Goal: Transaction & Acquisition: Purchase product/service

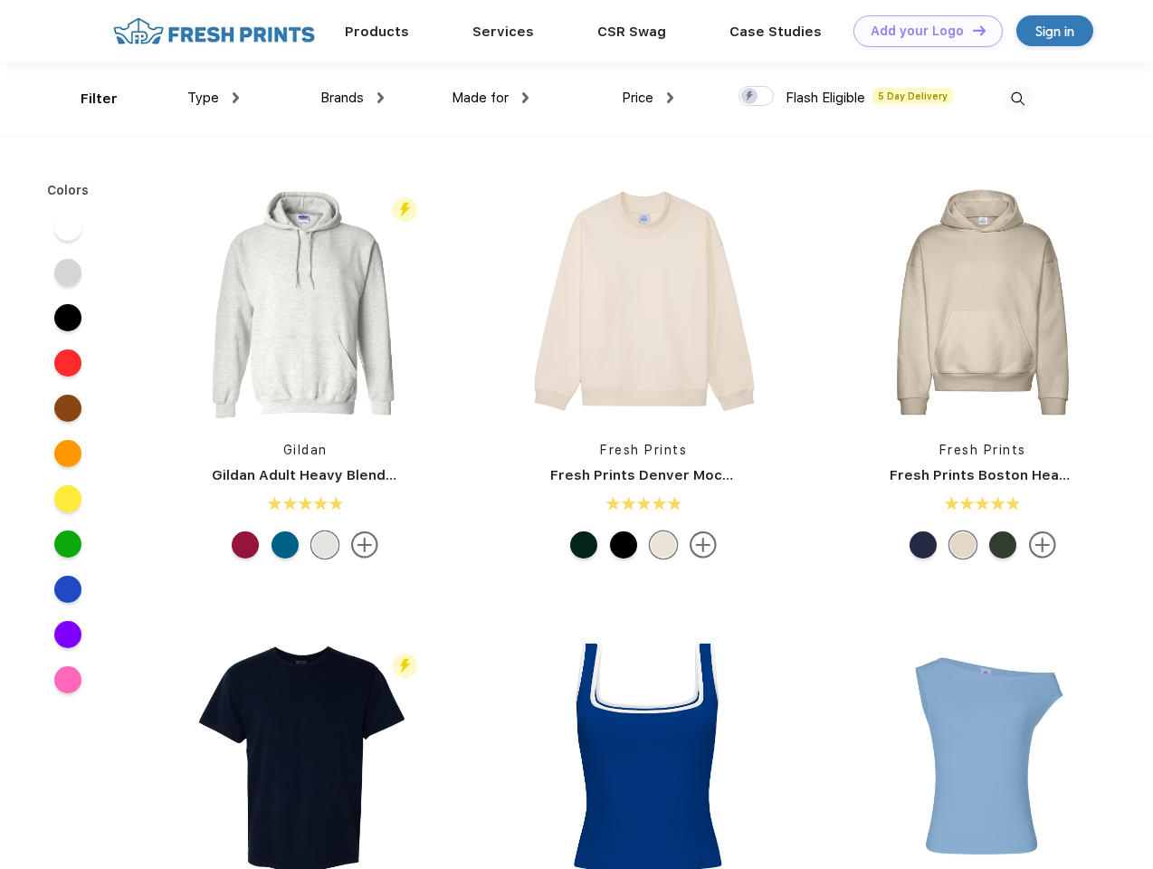
click at [921, 31] on link "Add your Logo Design Tool" at bounding box center [927, 31] width 149 height 32
click at [0, 0] on div "Design Tool" at bounding box center [0, 0] width 0 height 0
click at [971, 30] on link "Add your Logo Design Tool" at bounding box center [927, 31] width 149 height 32
click at [87, 99] on div "Filter" at bounding box center [99, 99] width 37 height 21
click at [214, 98] on span "Type" at bounding box center [203, 98] width 32 height 16
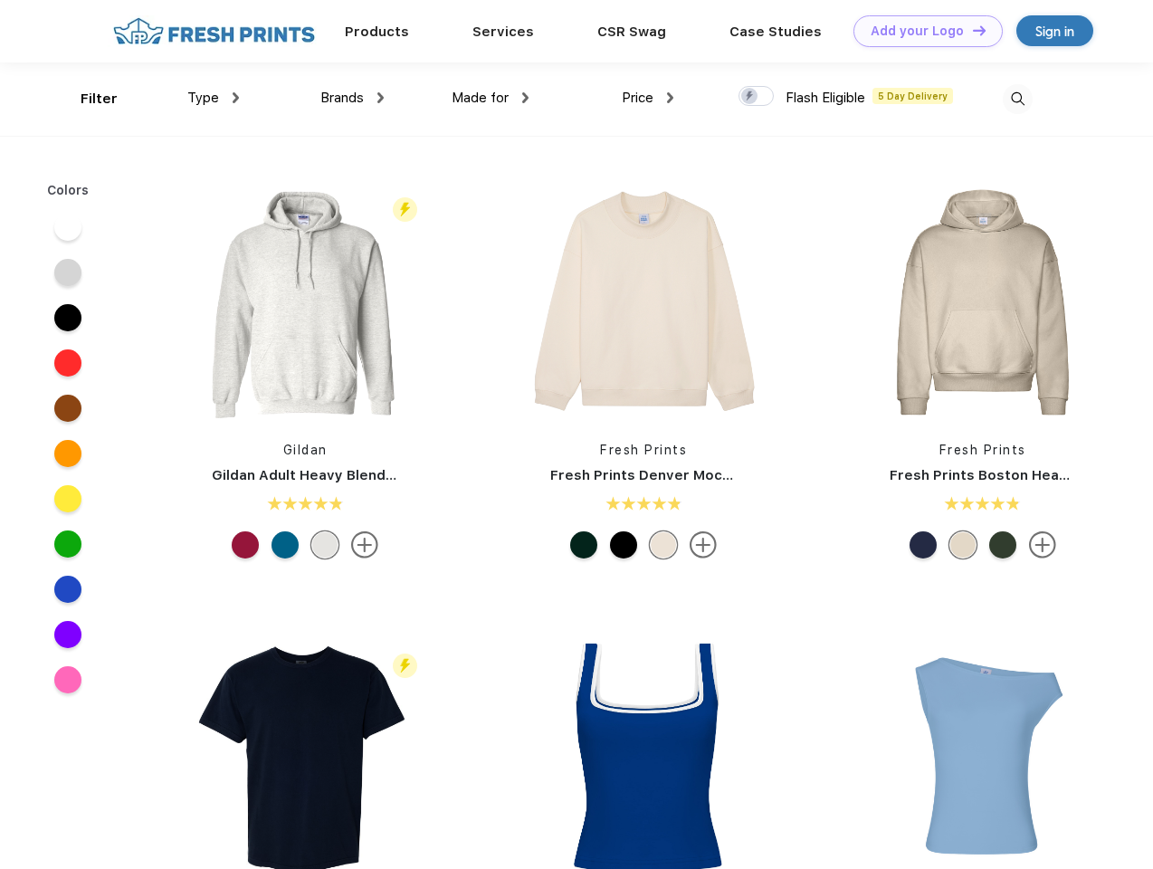
click at [352, 98] on span "Brands" at bounding box center [341, 98] width 43 height 16
click at [490, 98] on span "Made for" at bounding box center [479, 98] width 57 height 16
click at [648, 98] on span "Price" at bounding box center [638, 98] width 32 height 16
click at [756, 97] on div at bounding box center [755, 96] width 35 height 20
click at [750, 97] on input "checkbox" at bounding box center [744, 91] width 12 height 12
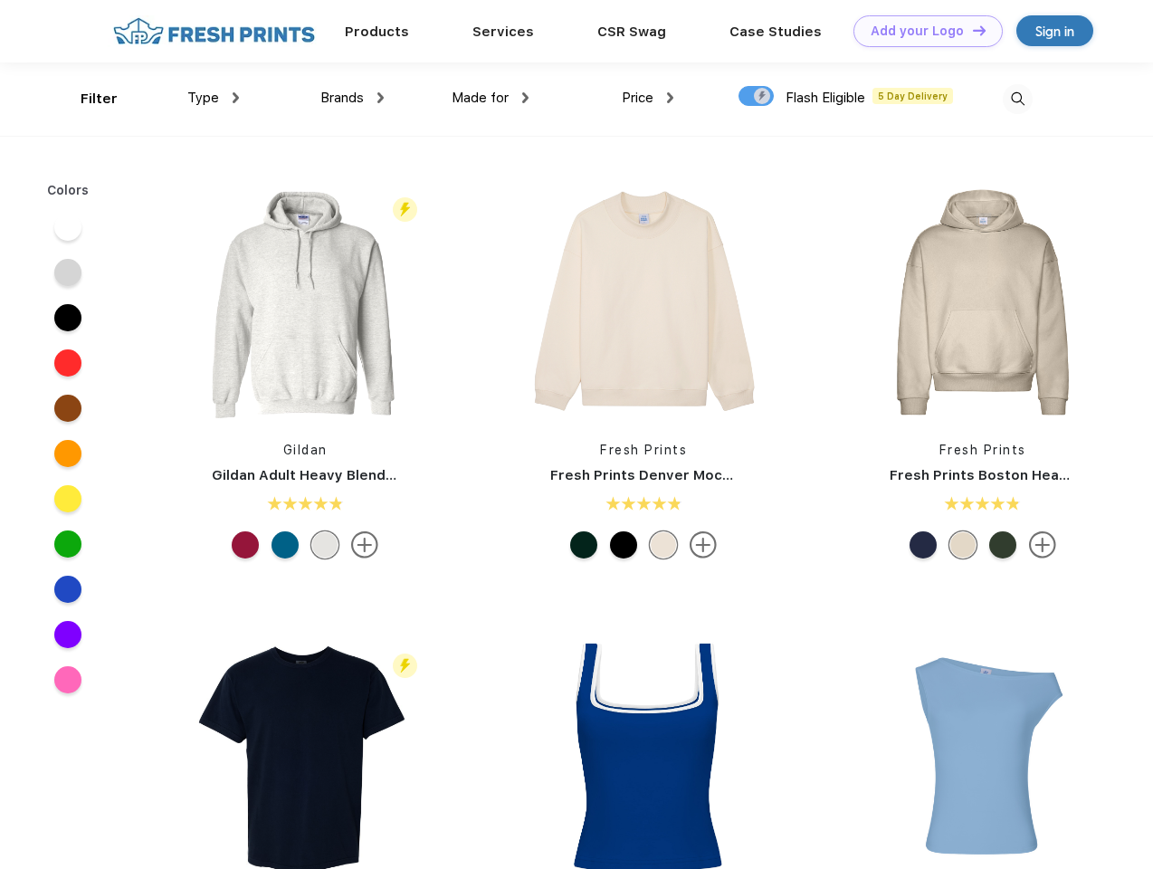
click at [1017, 99] on img at bounding box center [1018, 99] width 30 height 30
